Goal: Information Seeking & Learning: Understand process/instructions

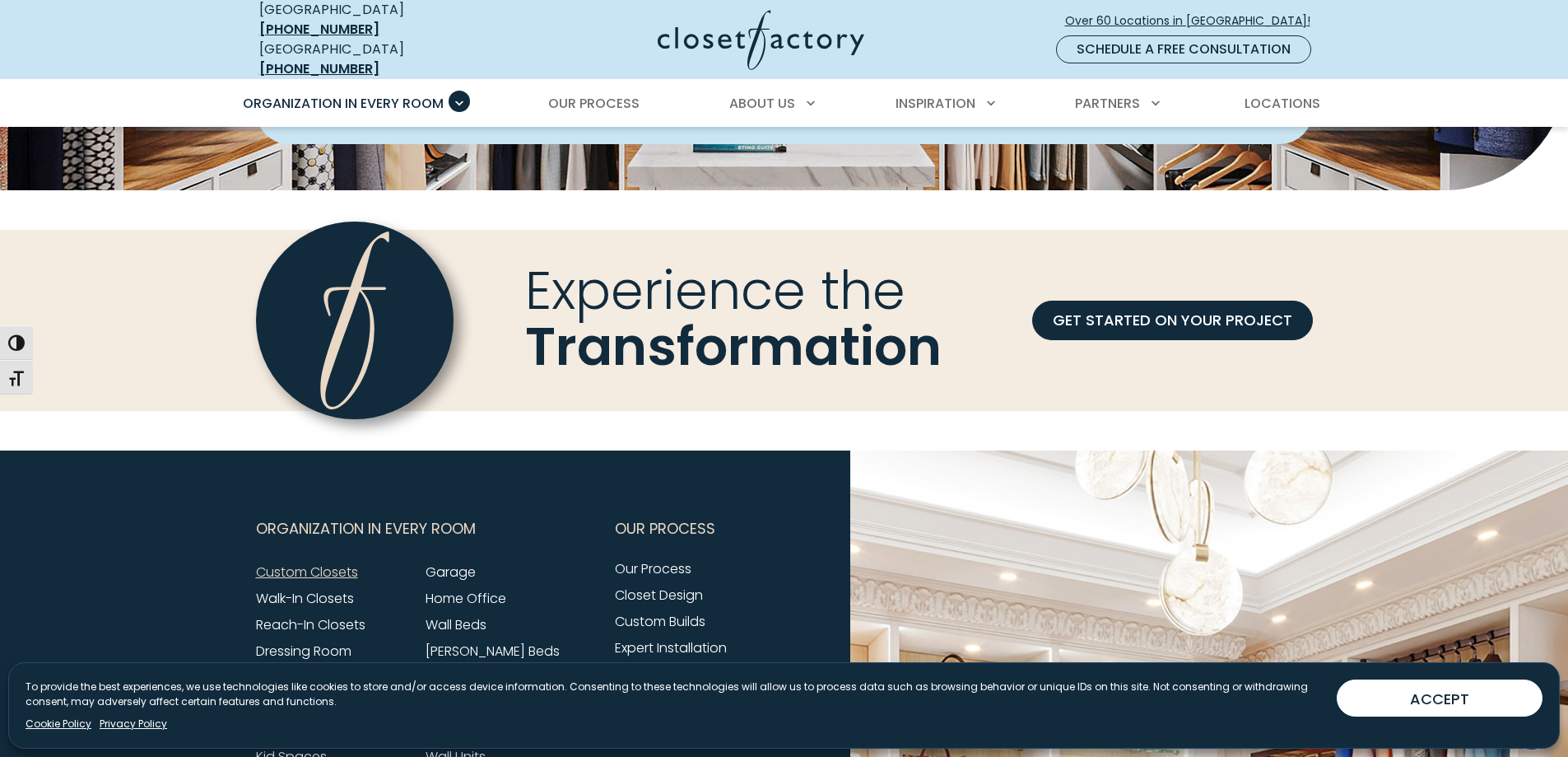
scroll to position [5022, 0]
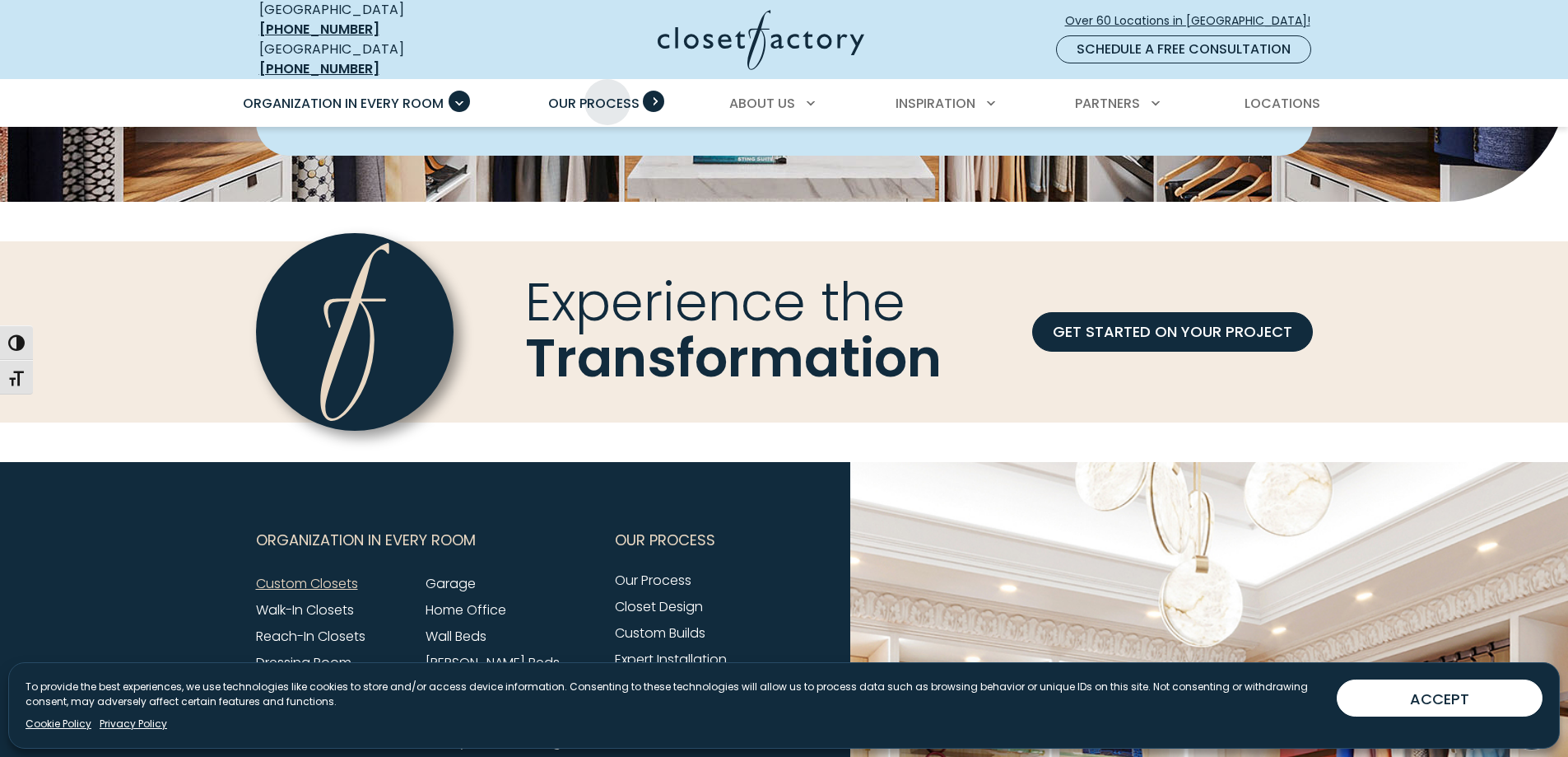
click at [607, 94] on span "Our Process" at bounding box center [594, 103] width 92 height 19
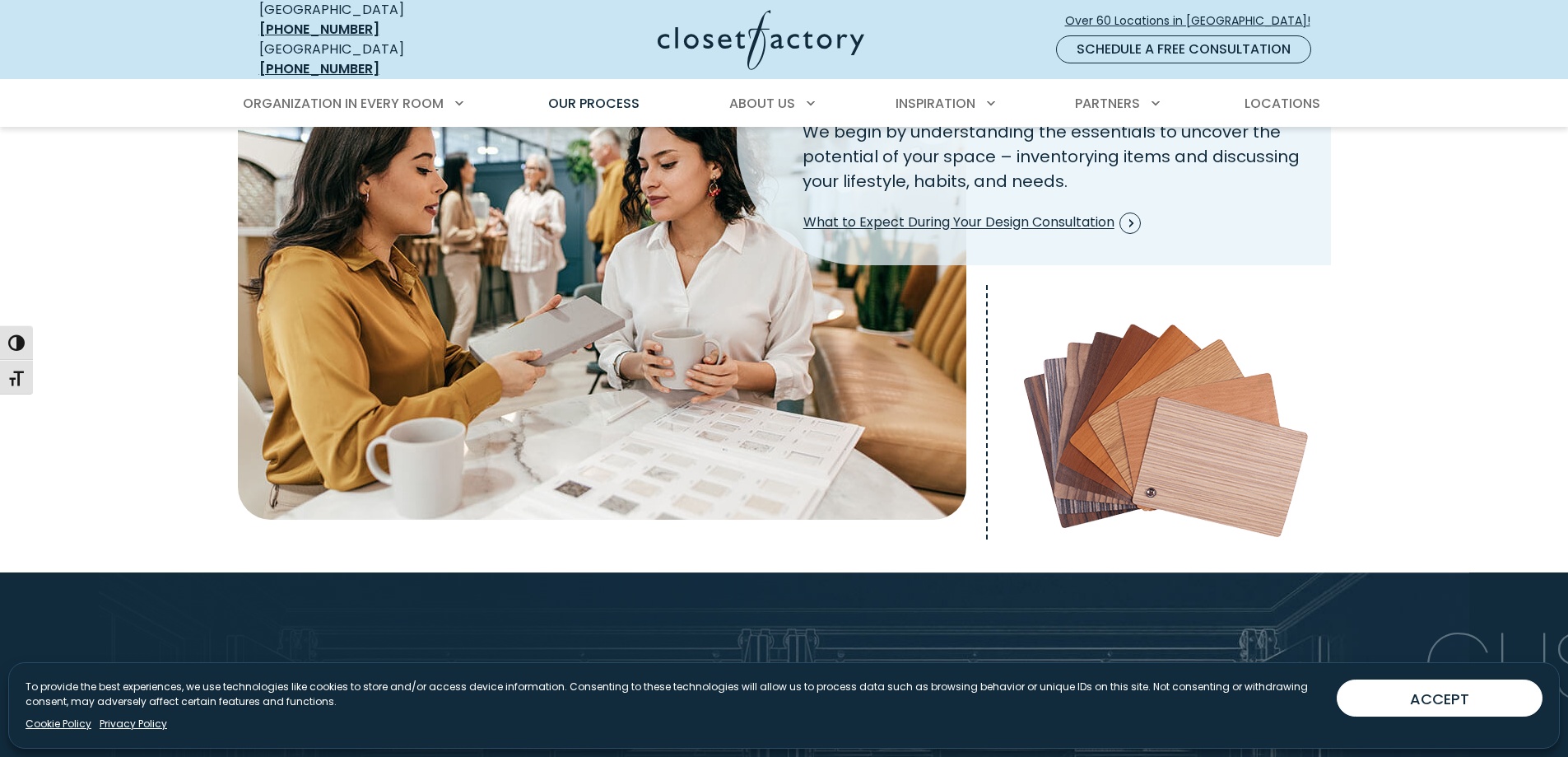
scroll to position [576, 0]
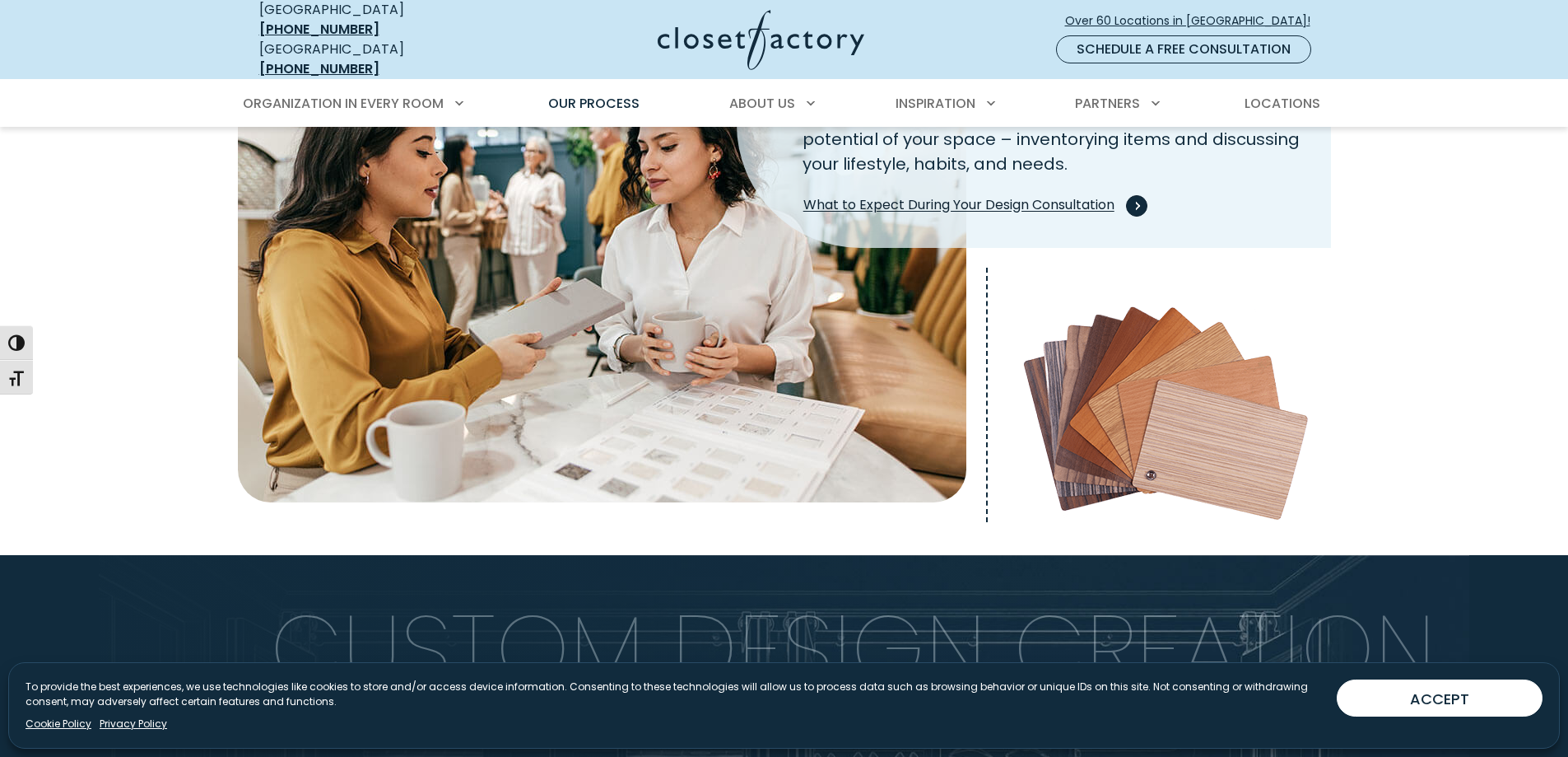
click at [1132, 195] on span "Process Step Image" at bounding box center [1137, 206] width 21 height 21
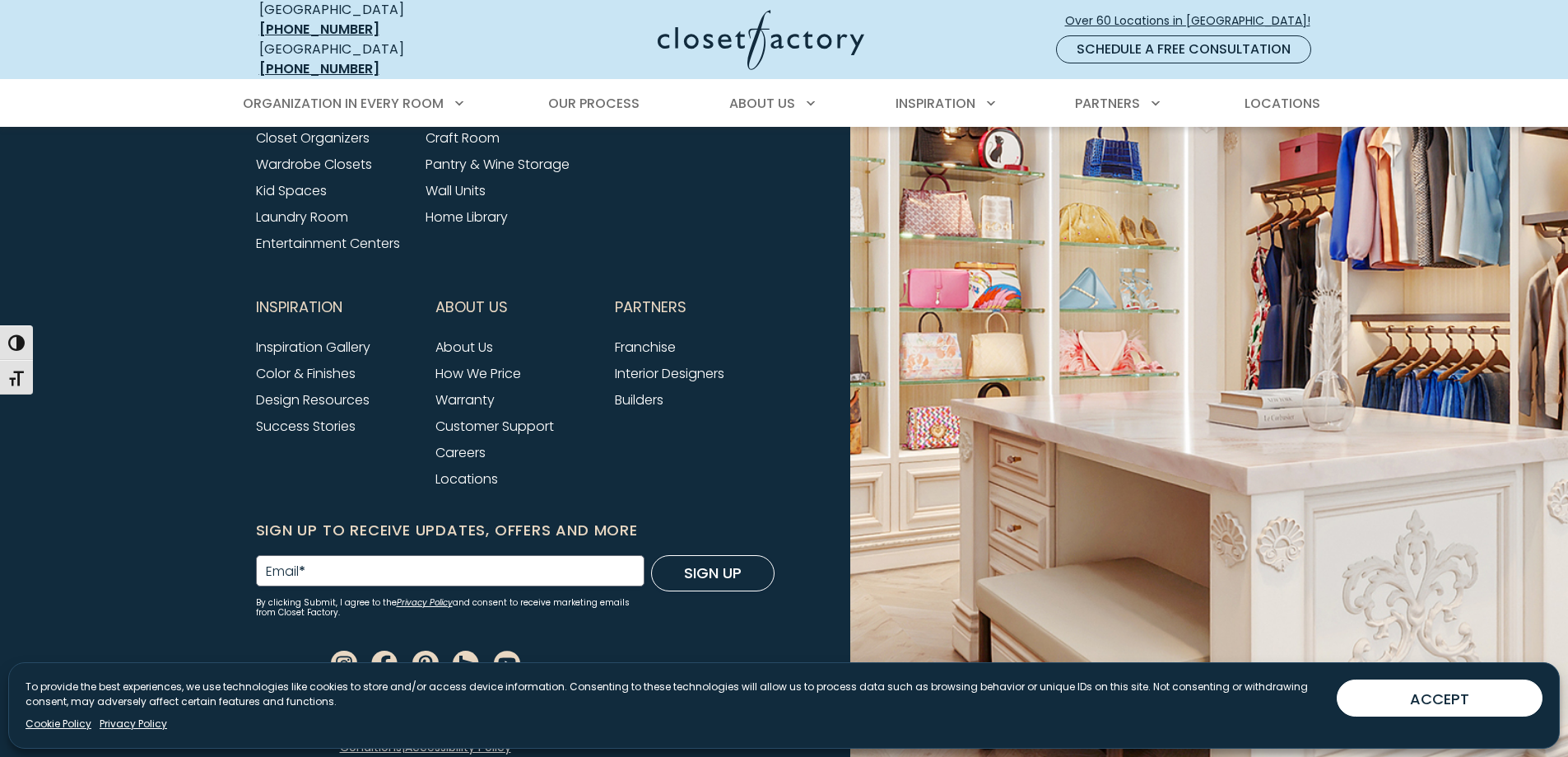
scroll to position [2751, 0]
